Goal: Information Seeking & Learning: Learn about a topic

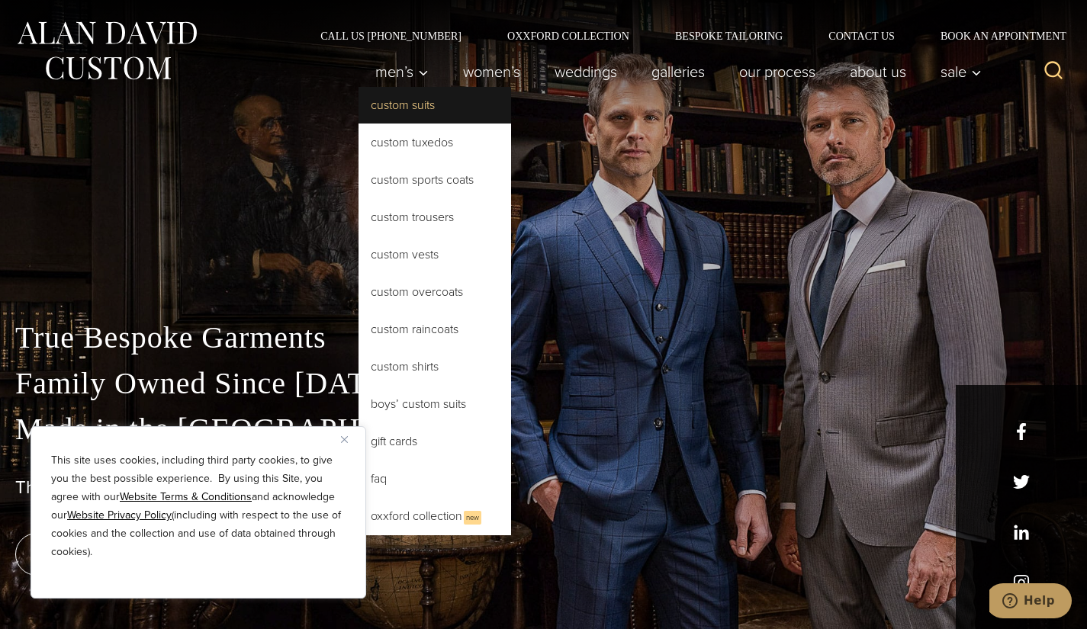
click at [404, 103] on link "Custom Suits" at bounding box center [435, 105] width 153 height 37
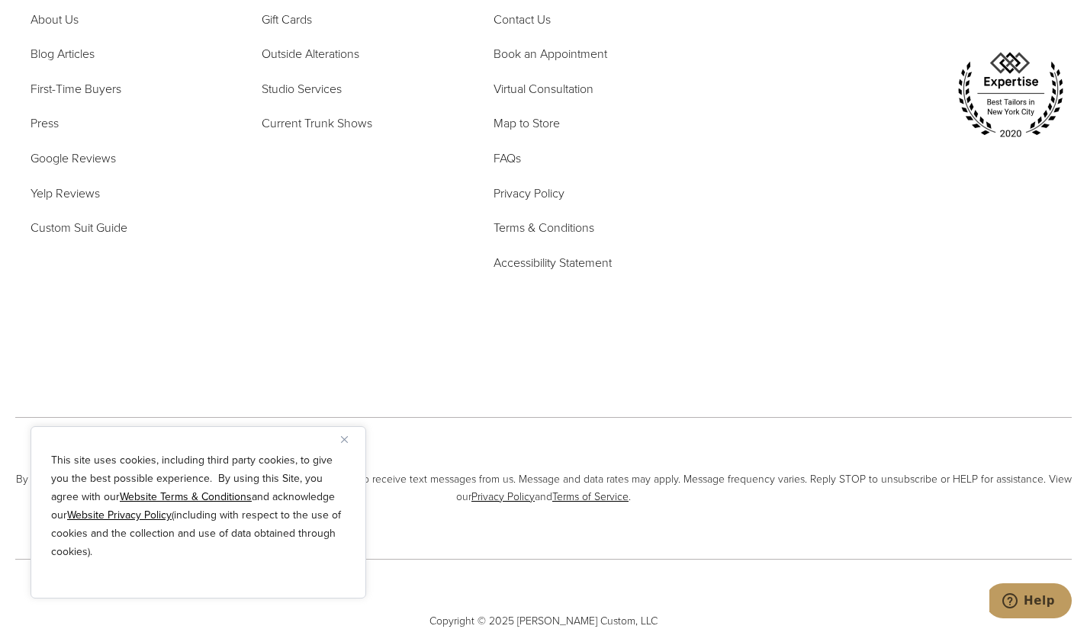
scroll to position [9227, 0]
click at [346, 445] on button "Close" at bounding box center [350, 439] width 18 height 18
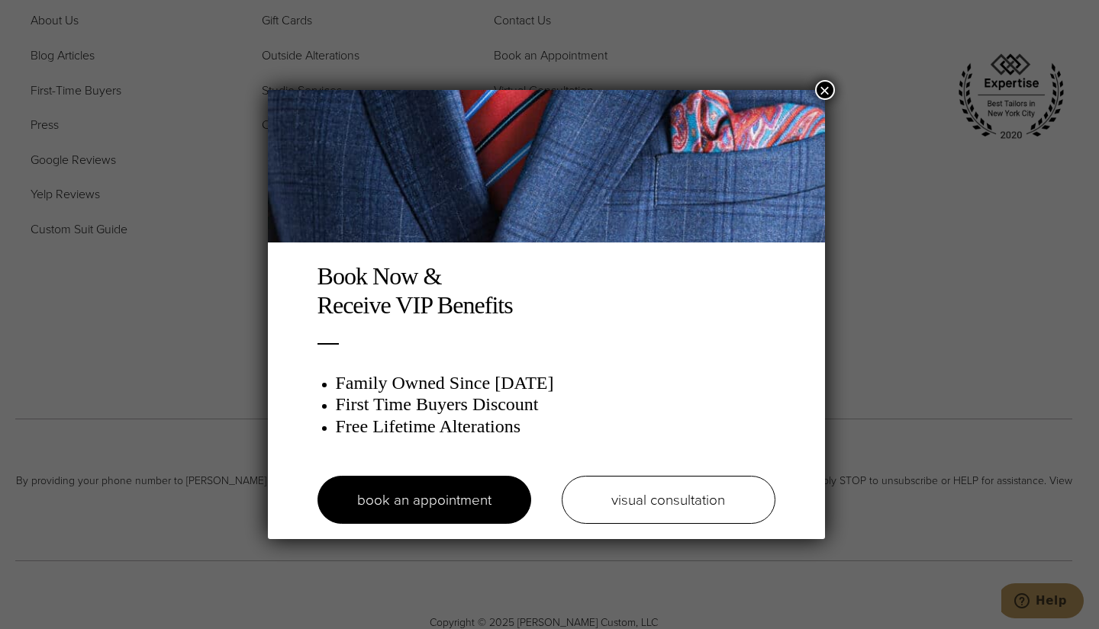
scroll to position [0, 0]
